Goal: Transaction & Acquisition: Book appointment/travel/reservation

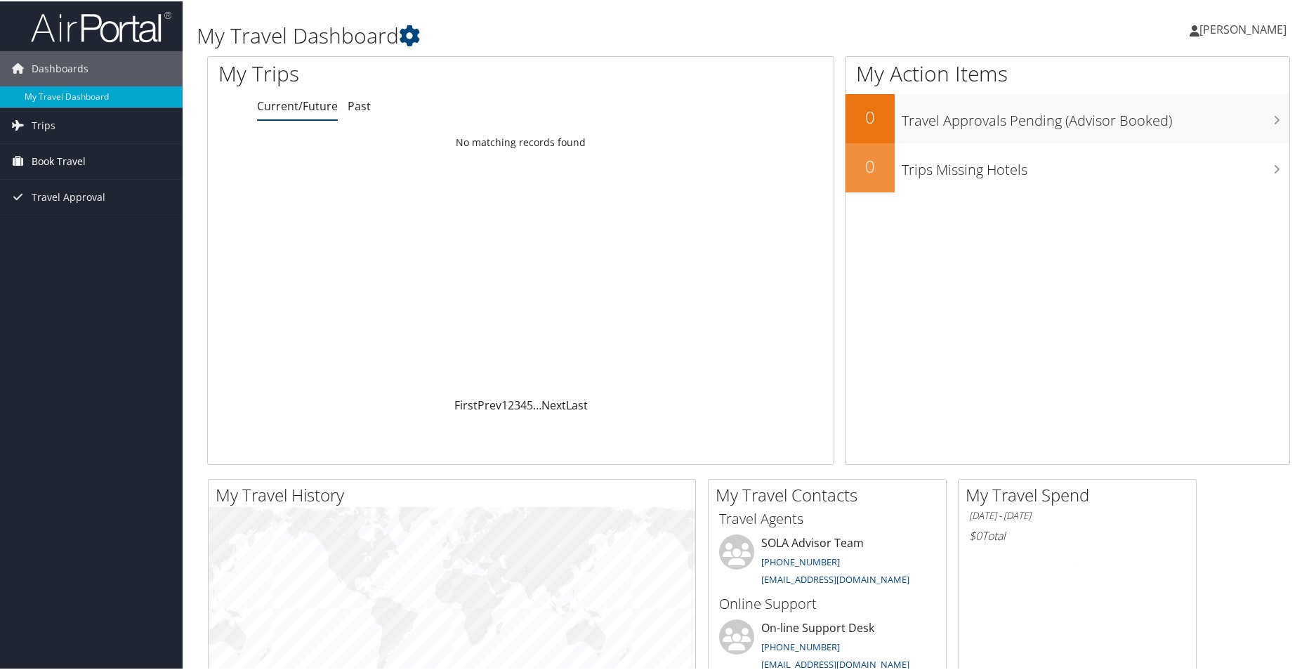
click at [95, 164] on link "Book Travel" at bounding box center [91, 160] width 183 height 35
click at [58, 210] on link "Book/Manage Online Trips" at bounding box center [91, 209] width 183 height 21
